Goal: Task Accomplishment & Management: Use online tool/utility

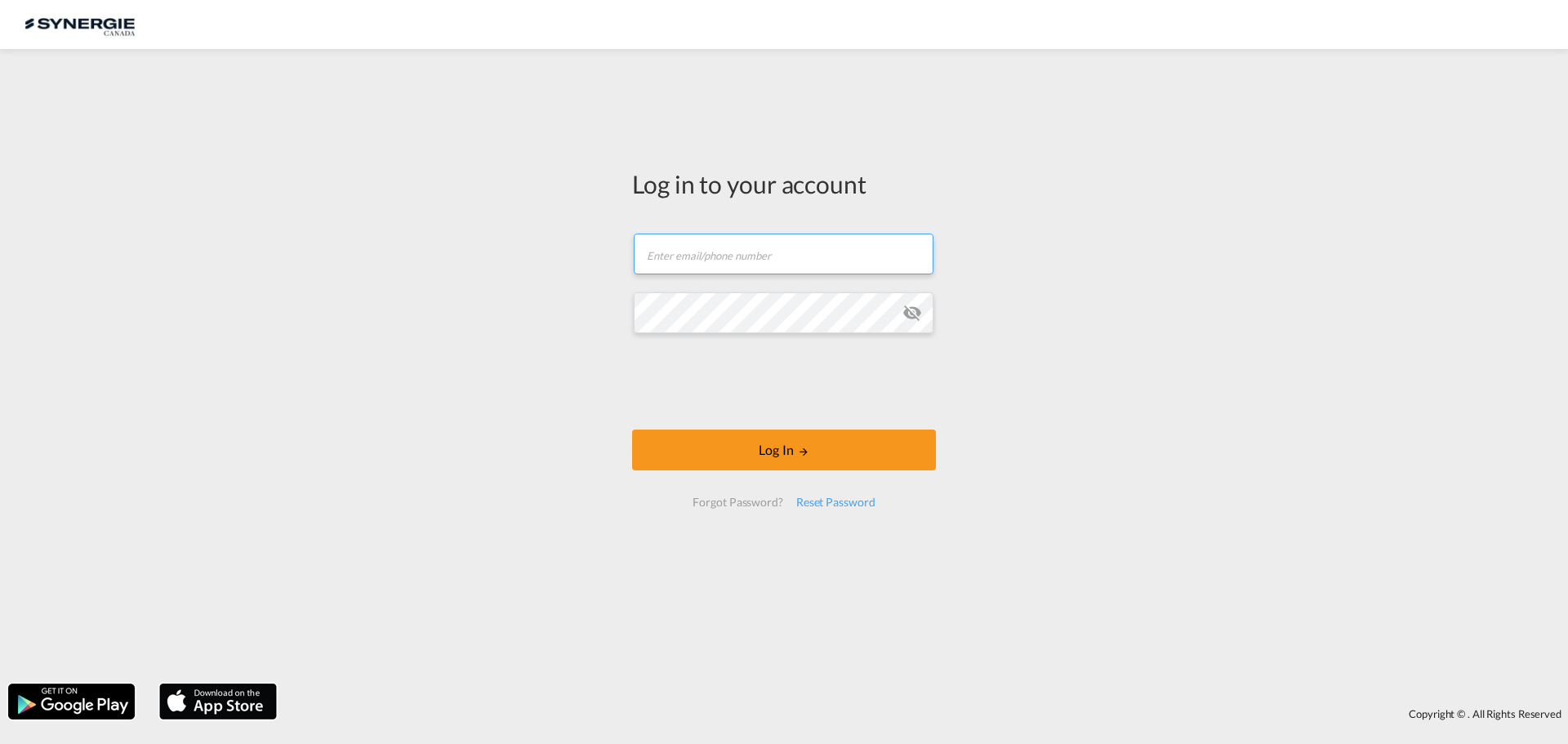
type input "[PERSON_NAME][EMAIL_ADDRESS][DOMAIN_NAME]"
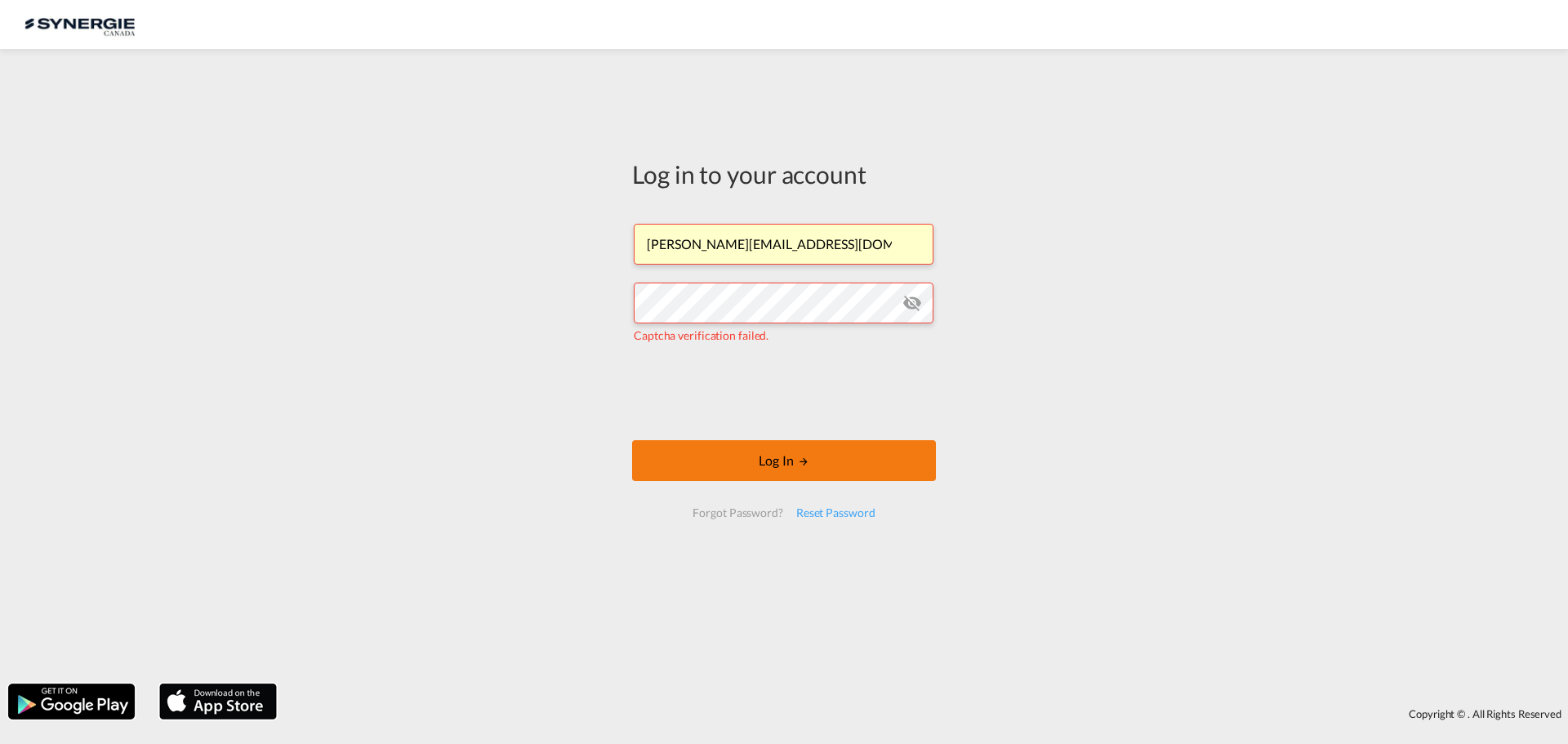
click at [796, 470] on button "Log In" at bounding box center [784, 461] width 304 height 41
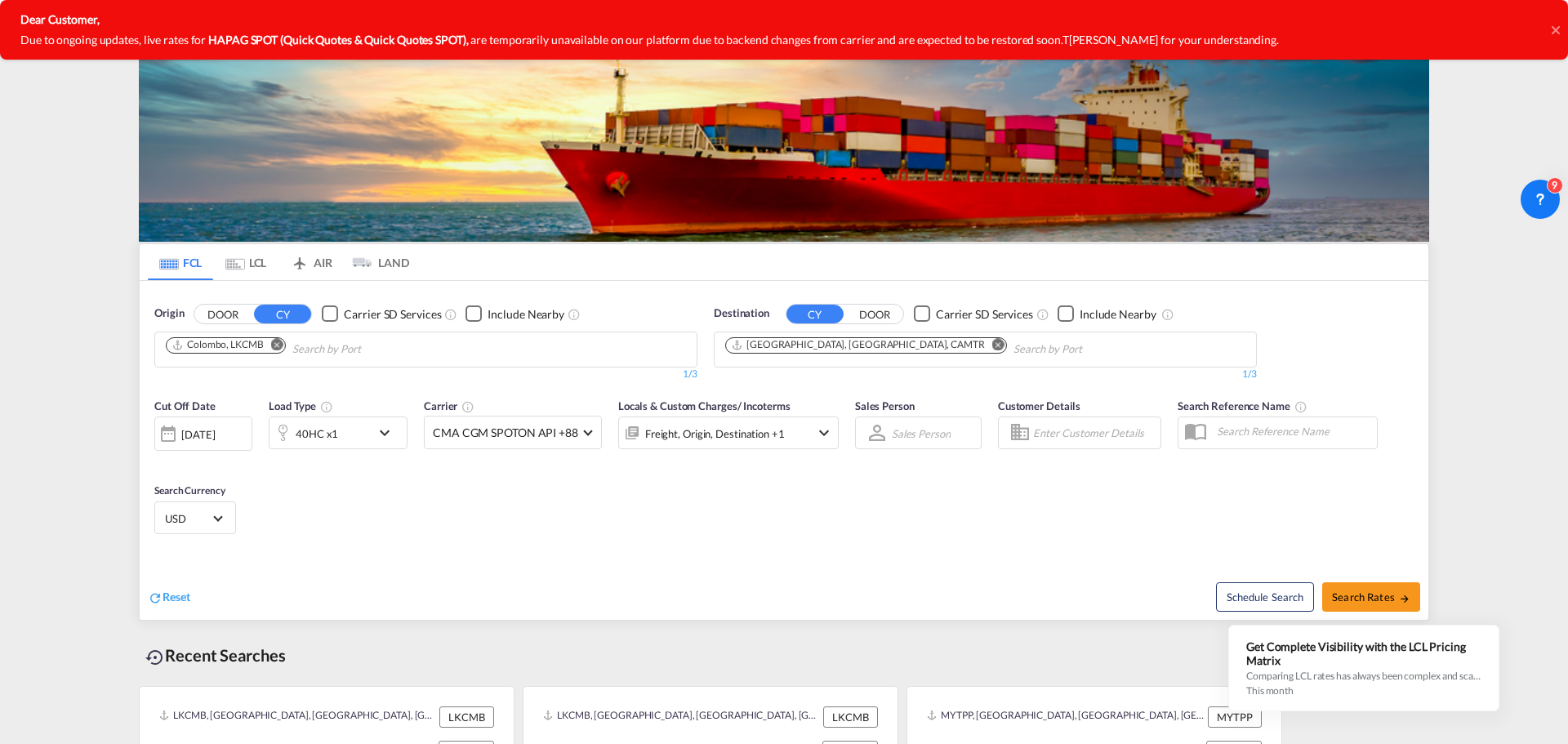
click at [1557, 29] on icon at bounding box center [1556, 30] width 8 height 13
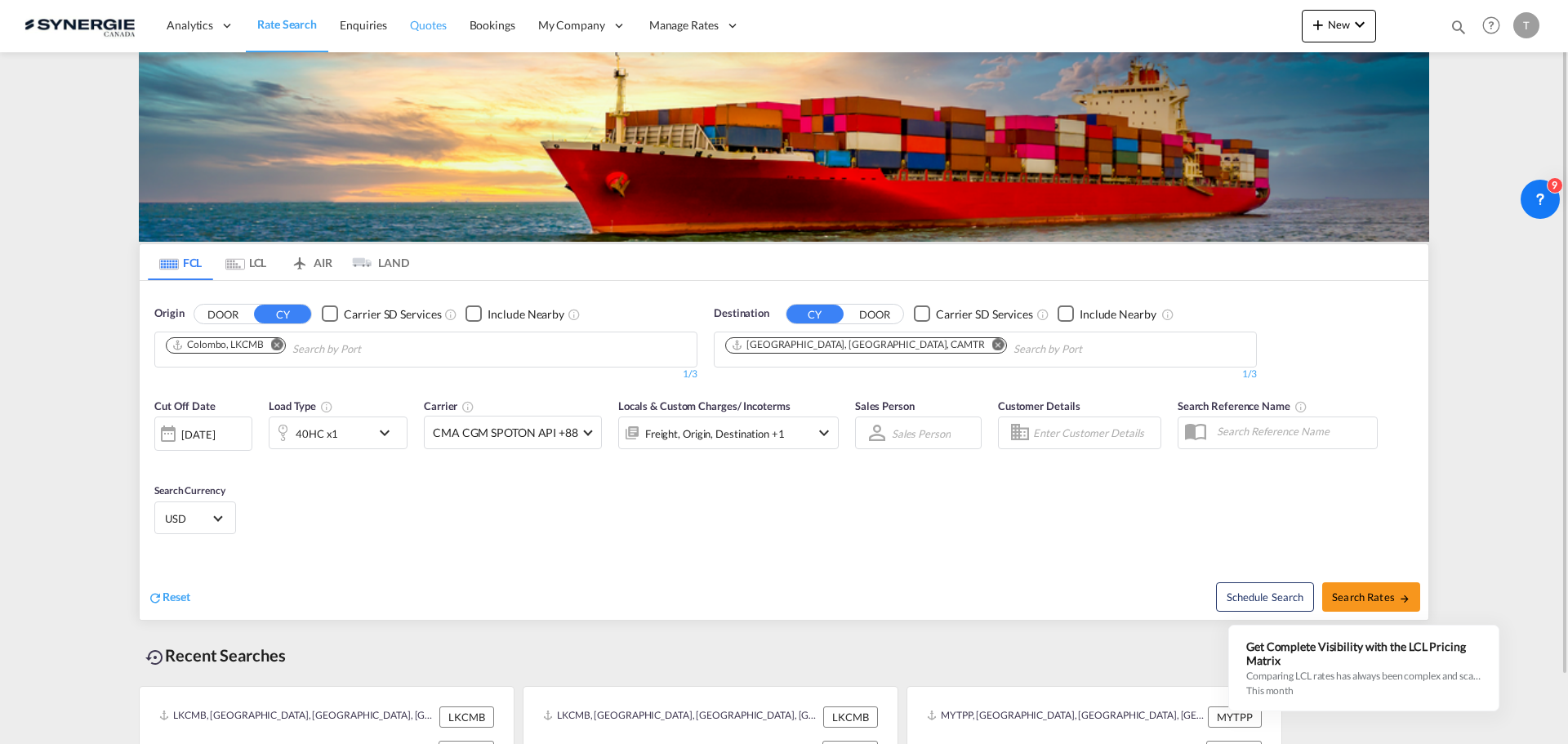
click at [430, 25] on span "Quotes" at bounding box center [428, 25] width 36 height 14
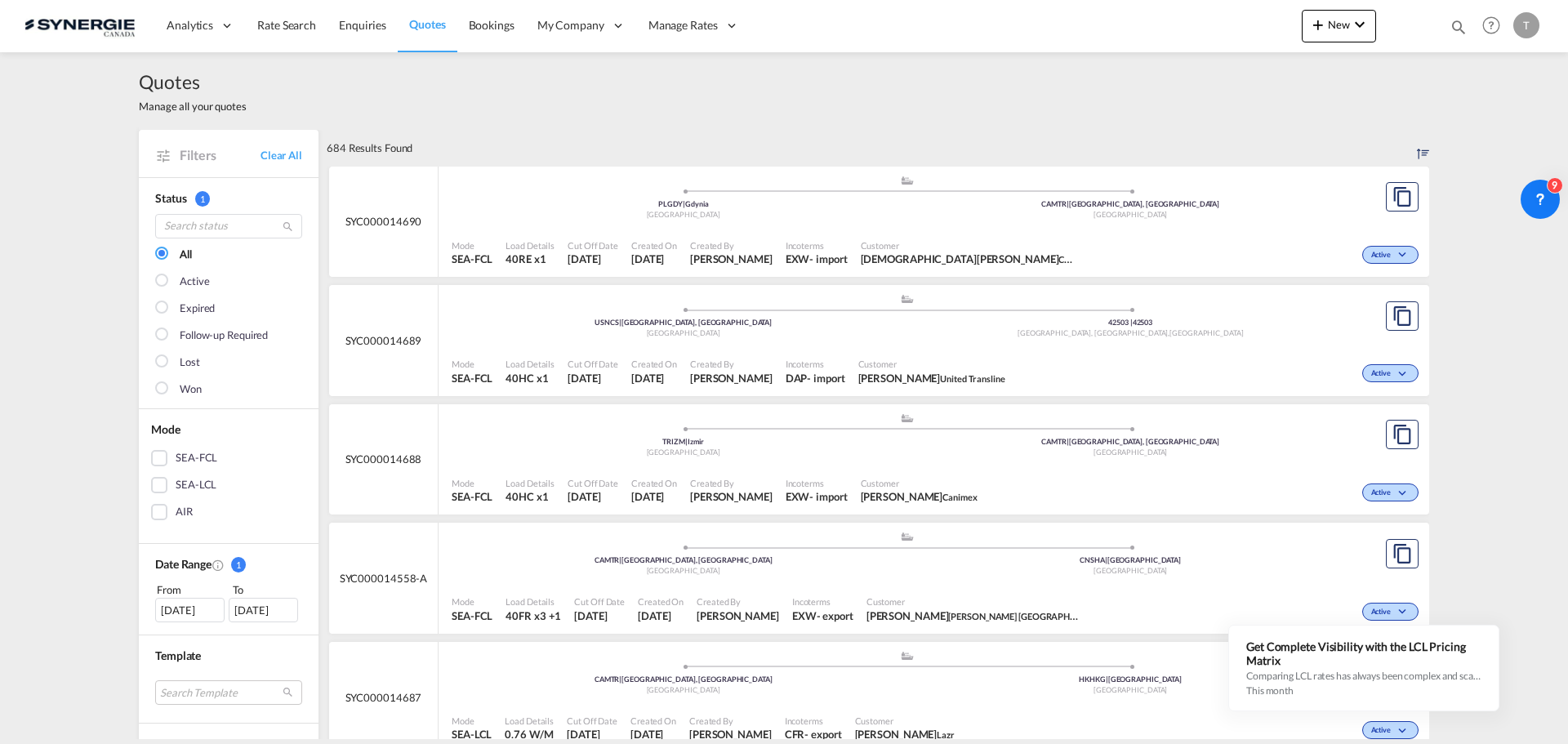
click at [194, 610] on div "[DATE]" at bounding box center [190, 610] width 69 height 25
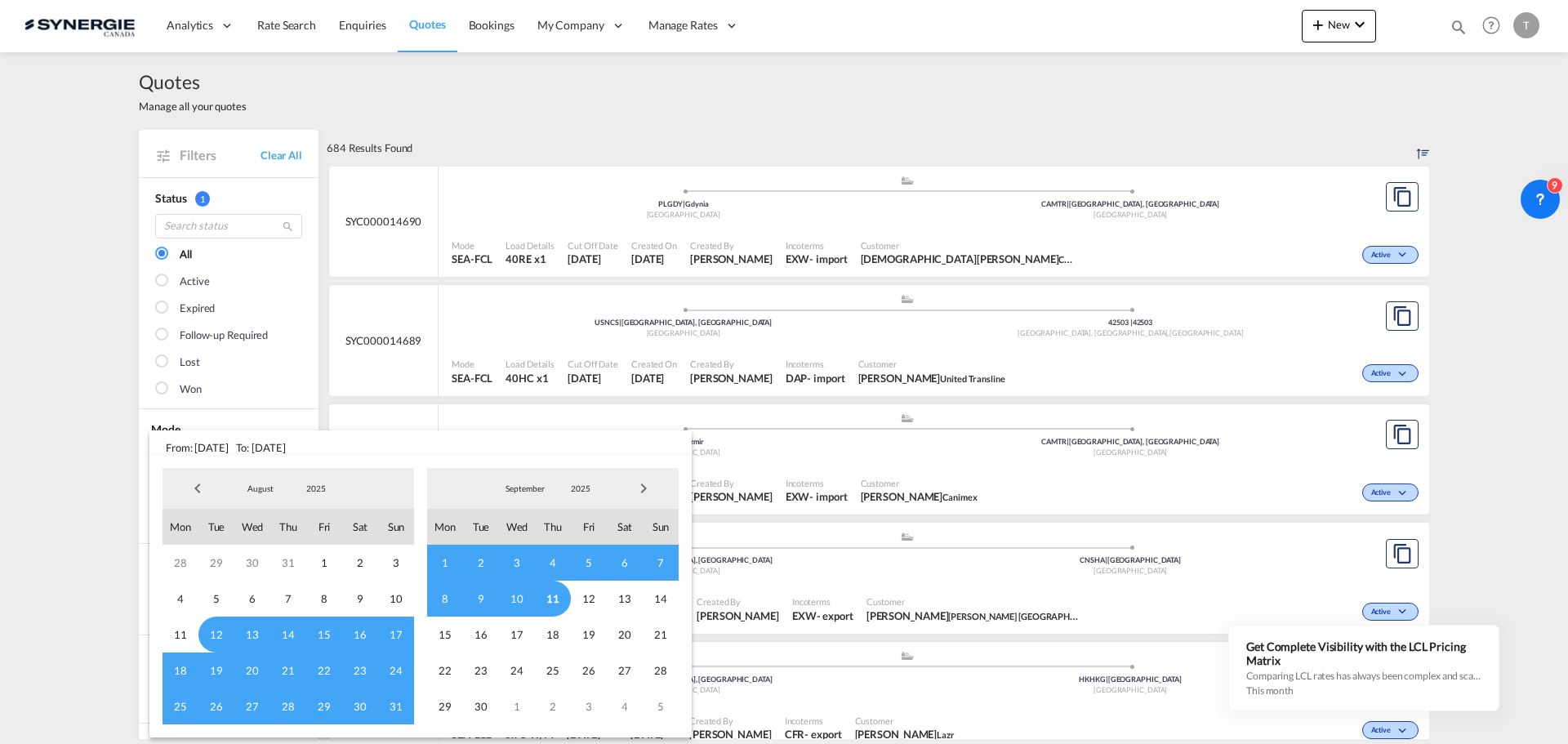
click at [178, 709] on span "25" at bounding box center [180, 706] width 36 height 36
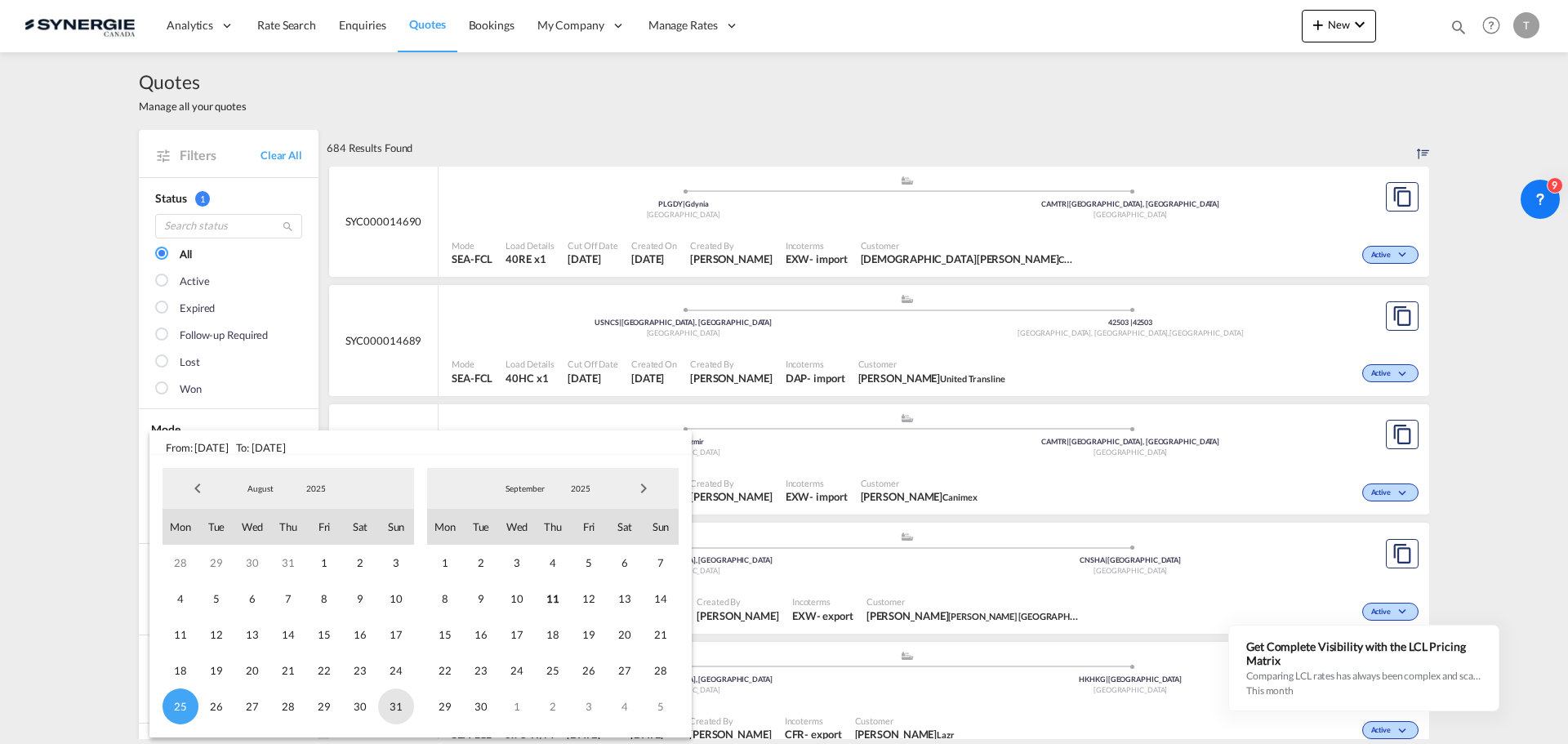
click at [392, 706] on span "31" at bounding box center [396, 706] width 36 height 36
